Goal: Task Accomplishment & Management: Use online tool/utility

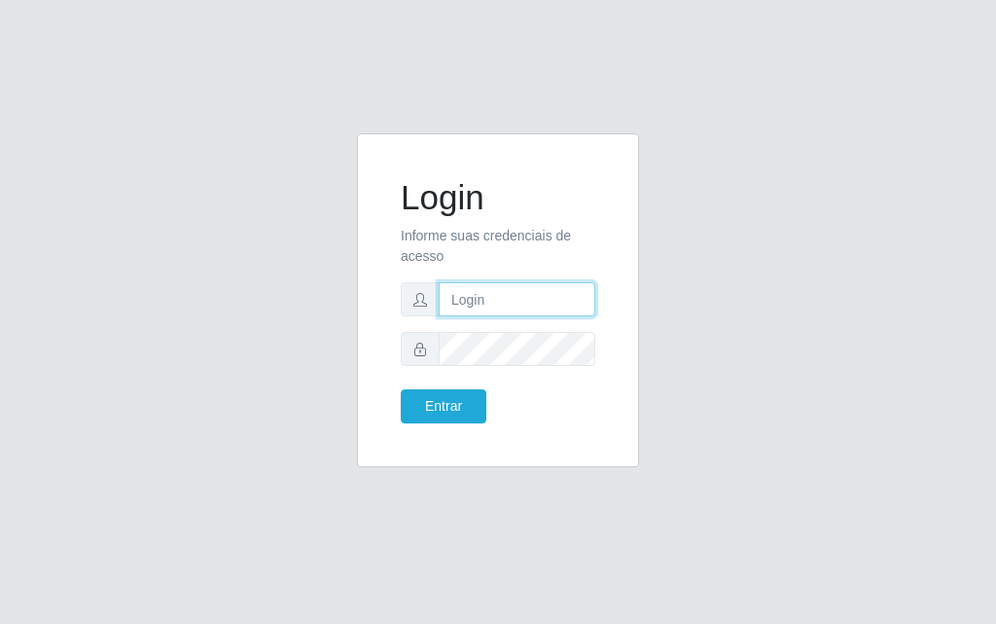
click at [551, 293] on input "text" at bounding box center [517, 299] width 157 height 34
type input "luiz@divinofogao"
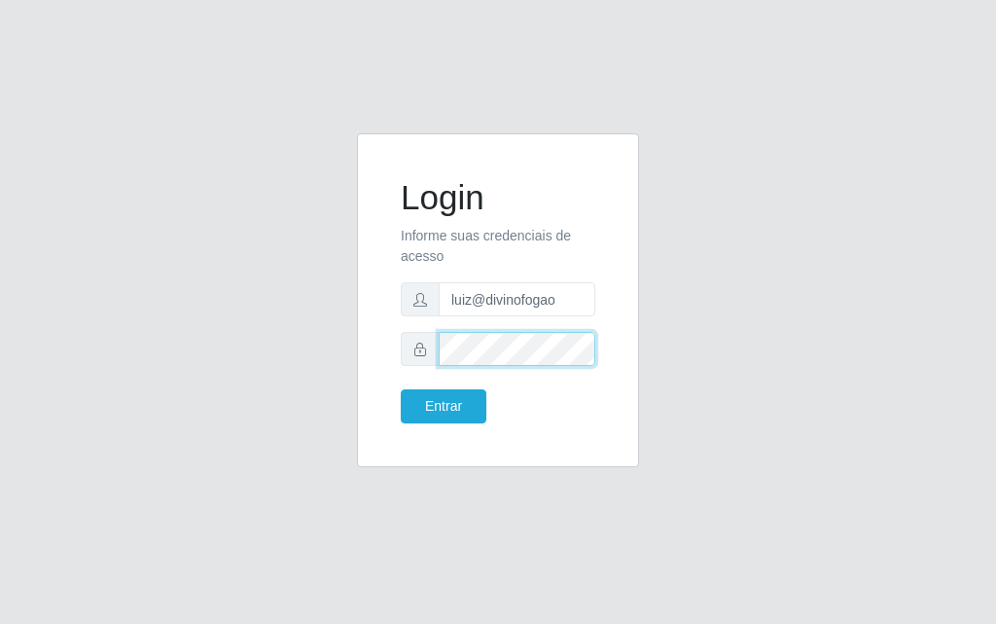
click at [401, 389] on button "Entrar" at bounding box center [444, 406] width 86 height 34
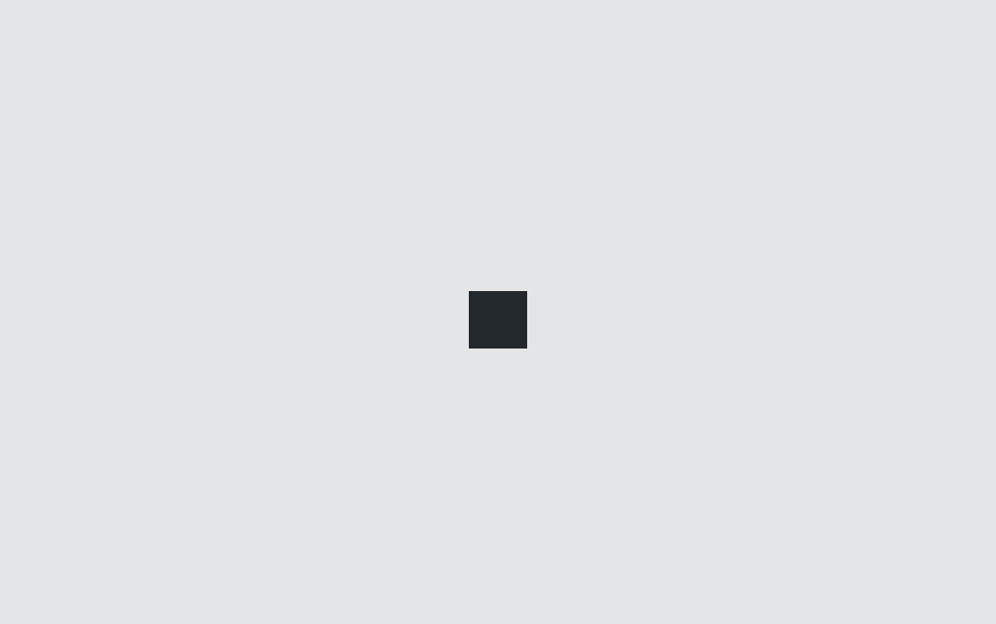
click at [479, 407] on div at bounding box center [498, 312] width 996 height 624
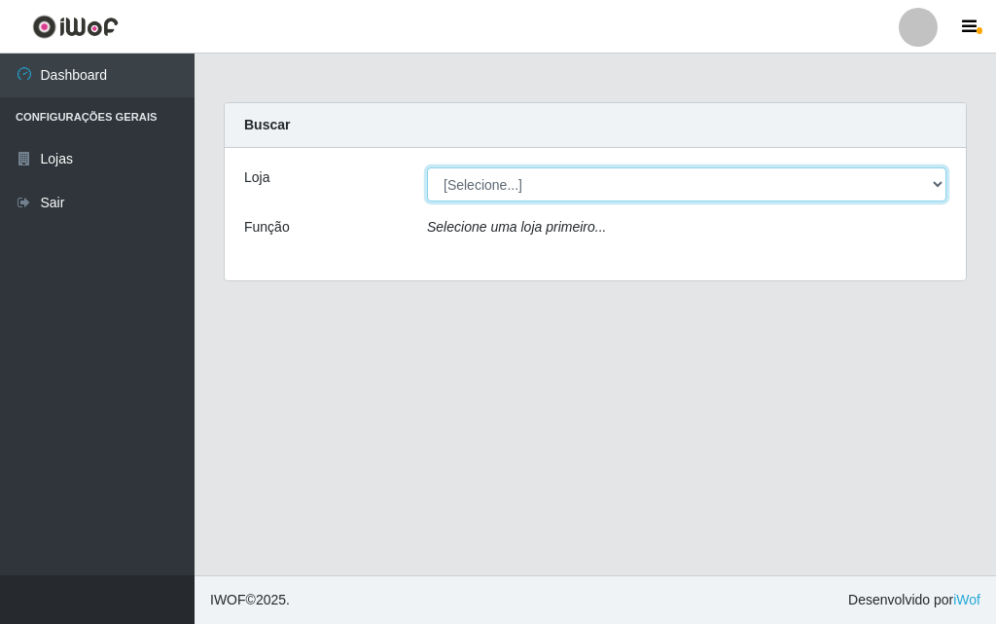
drag, startPoint x: 451, startPoint y: 165, endPoint x: 453, endPoint y: 184, distance: 18.6
click at [453, 184] on select "[Selecione...] Divino Fogão - [GEOGRAPHIC_DATA]" at bounding box center [687, 184] width 520 height 34
select select "499"
click at [427, 167] on select "[Selecione...] Divino Fogão - [GEOGRAPHIC_DATA]" at bounding box center [687, 184] width 520 height 34
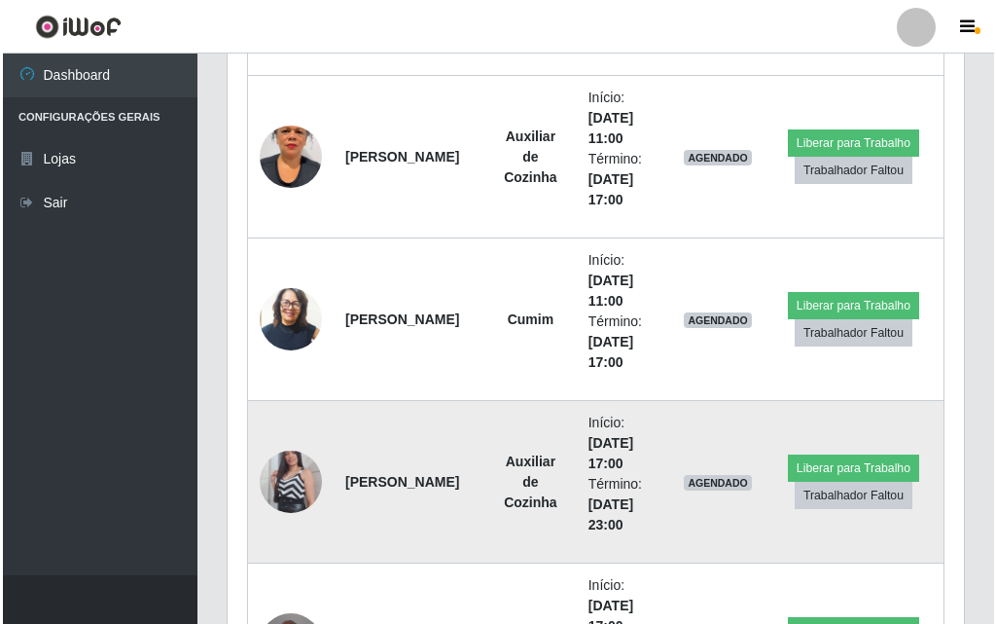
scroll to position [843, 0]
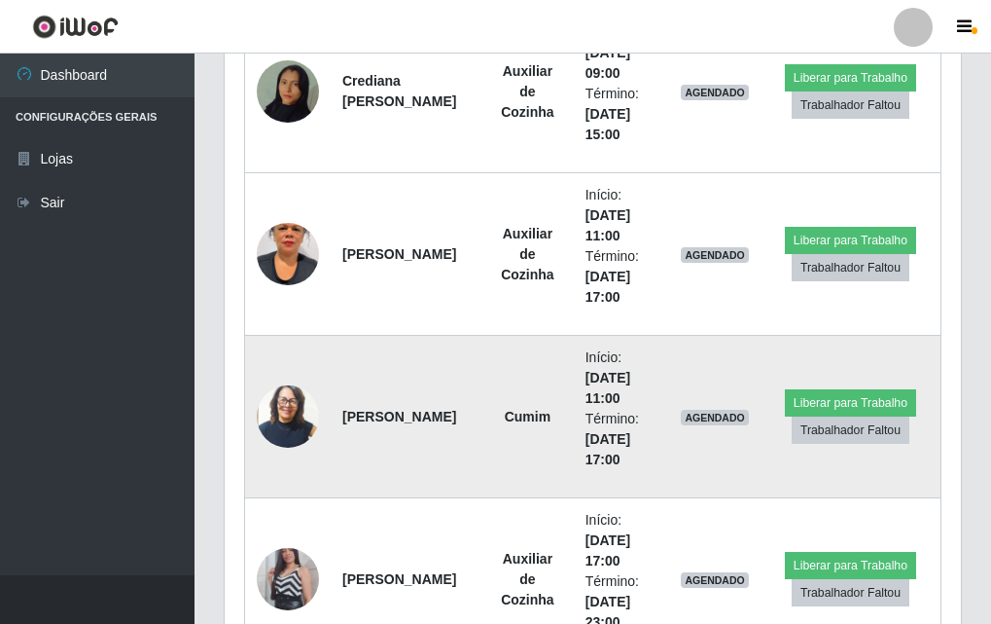
click at [298, 417] on img at bounding box center [288, 415] width 62 height 73
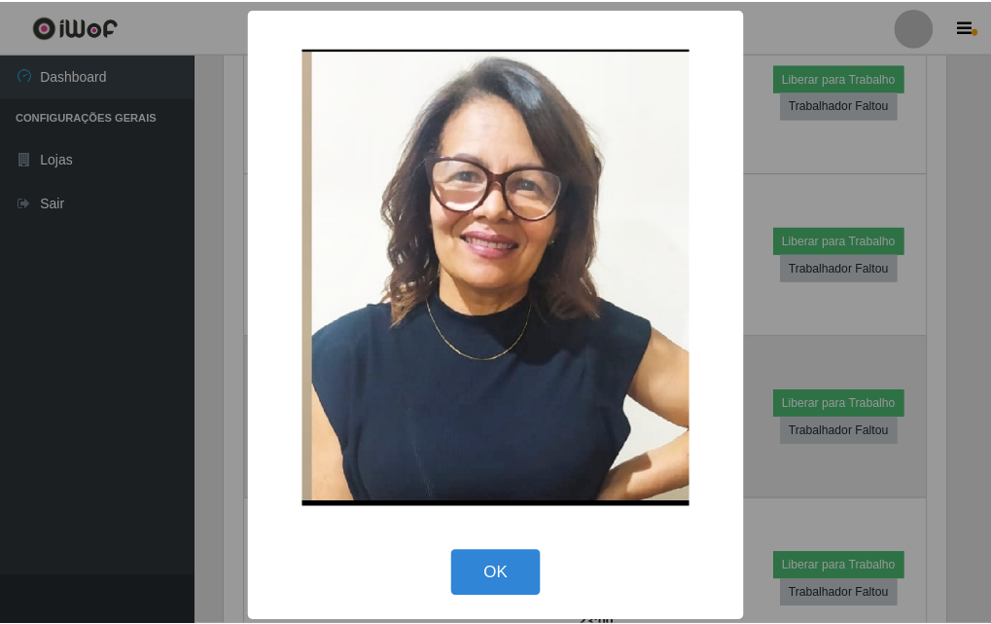
scroll to position [404, 727]
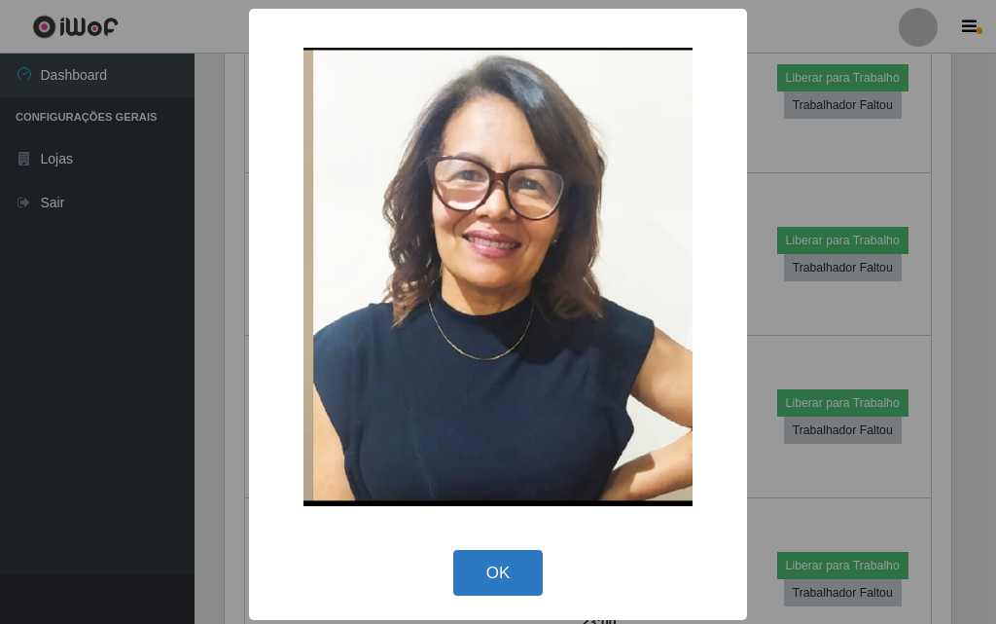
click at [464, 575] on button "OK" at bounding box center [498, 573] width 90 height 46
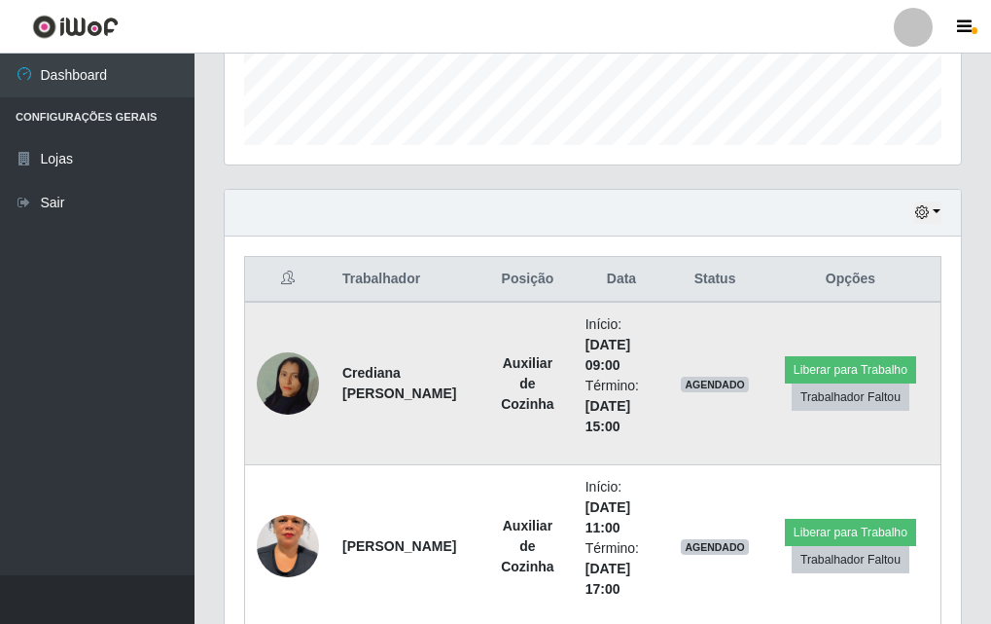
scroll to position [648, 0]
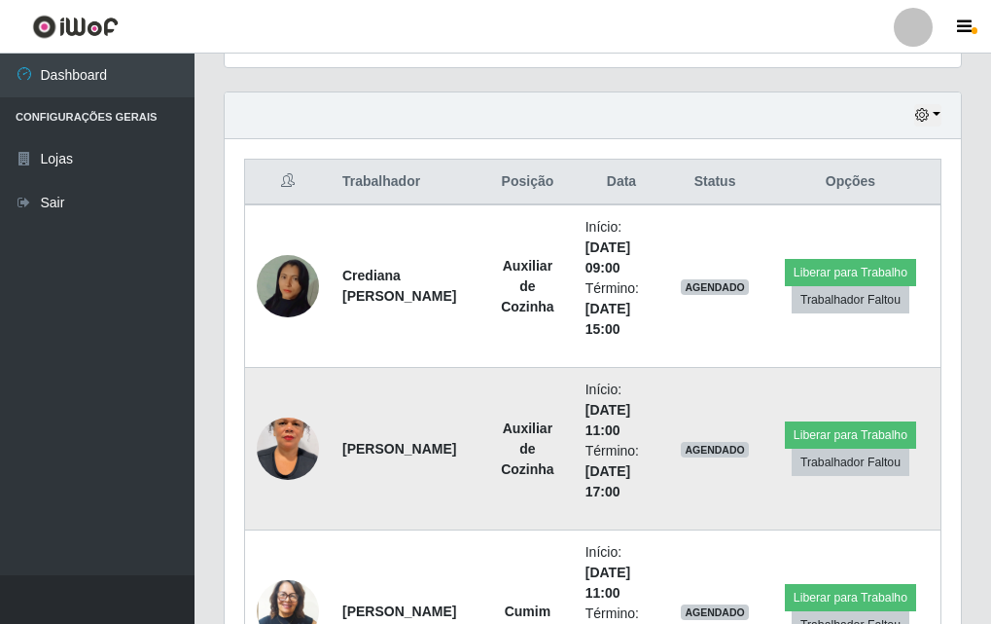
click at [299, 450] on img at bounding box center [288, 448] width 62 height 111
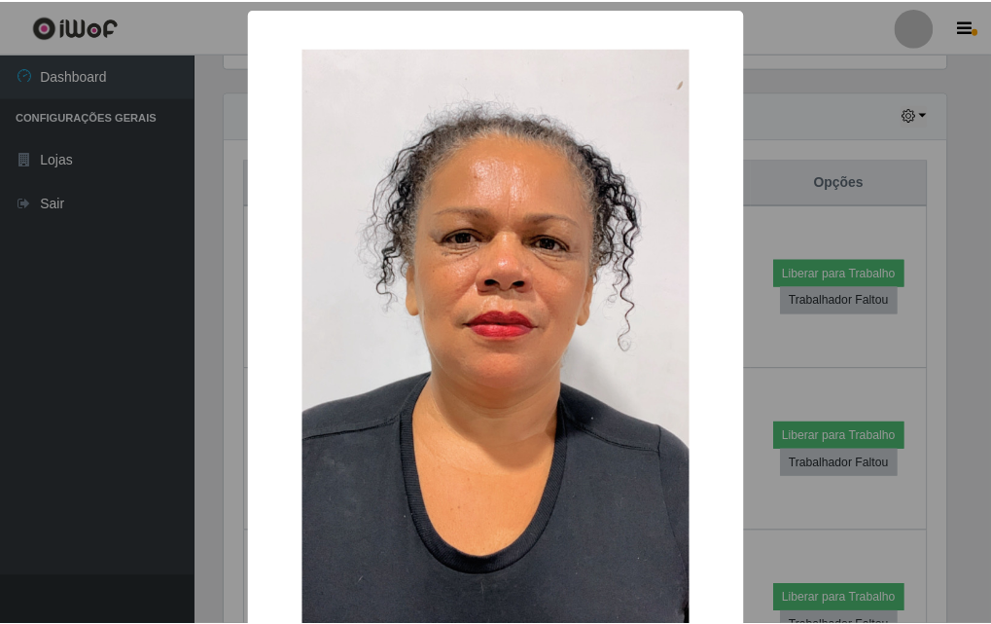
scroll to position [195, 0]
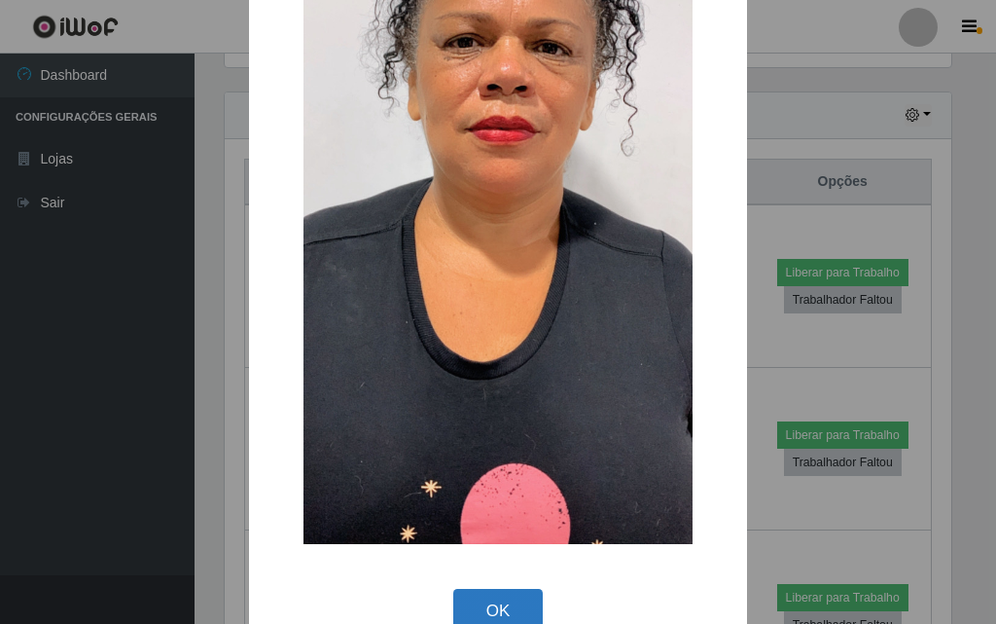
click at [479, 608] on button "OK" at bounding box center [498, 612] width 90 height 46
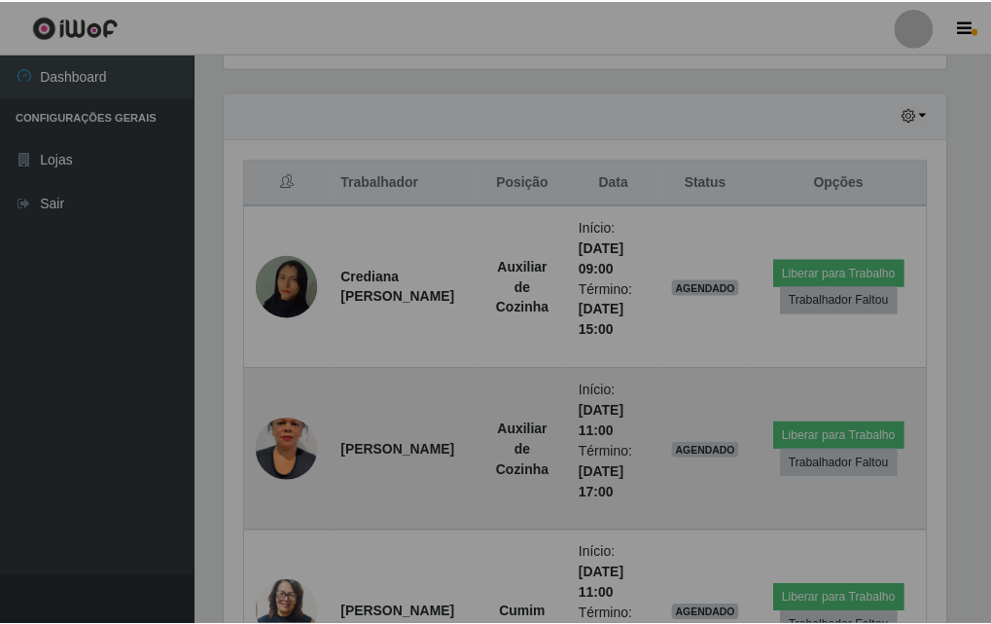
scroll to position [404, 737]
